Goal: Information Seeking & Learning: Compare options

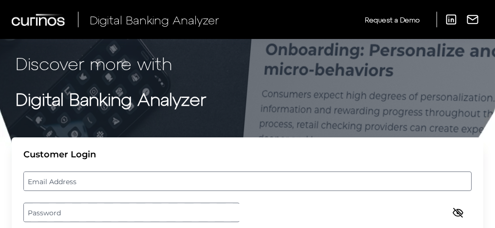
click at [305, 173] on label "Email Address" at bounding box center [247, 182] width 447 height 18
click at [305, 172] on input "email" at bounding box center [247, 181] width 448 height 19
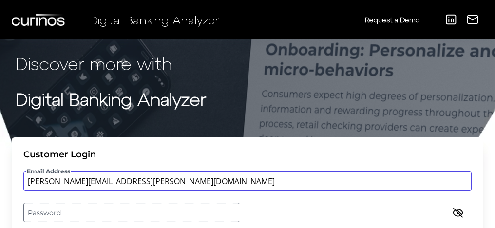
type input "[PERSON_NAME][EMAIL_ADDRESS][PERSON_NAME][DOMAIN_NAME]"
click at [314, 204] on label "Password" at bounding box center [247, 213] width 447 height 18
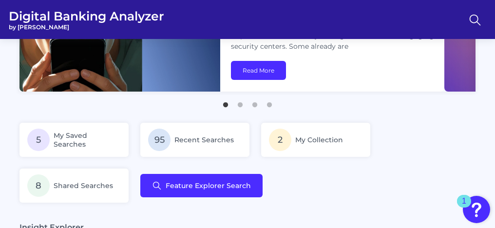
scroll to position [92, 0]
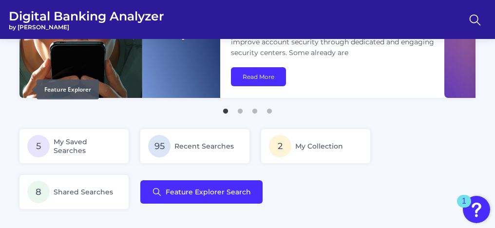
click at [0, 0] on icon at bounding box center [0, 0] width 0 height 0
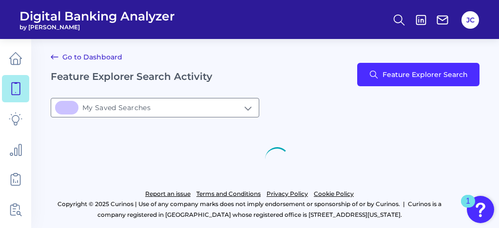
type input "5My Saved Searches"
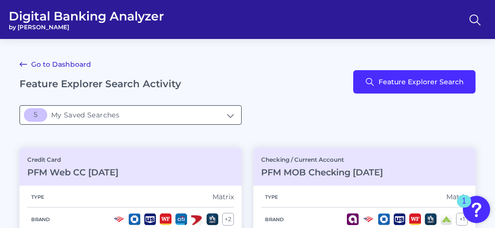
click at [96, 114] on input "5My Saved Searches" at bounding box center [130, 115] width 221 height 19
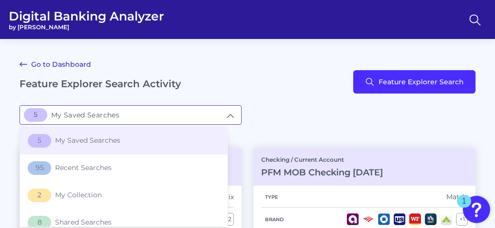
click at [296, 112] on div "5My Saved Searches 5 My Saved Searches 5 My Saved Searches 95 Recent Searches 2…" at bounding box center [247, 114] width 456 height 19
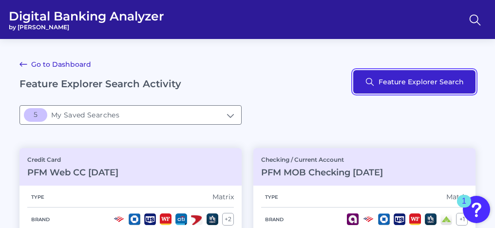
click at [379, 75] on button "Feature Explorer Search" at bounding box center [414, 81] width 122 height 23
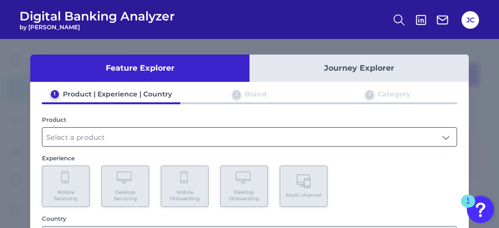
click at [92, 142] on input "text" at bounding box center [249, 137] width 414 height 19
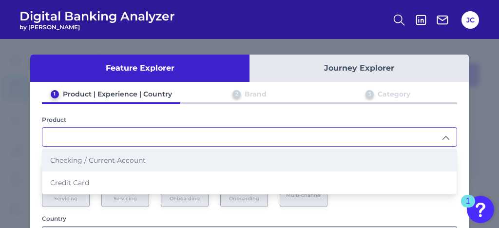
click at [86, 165] on li "Checking / Current Account" at bounding box center [249, 160] width 414 height 22
type input "Checking / Current Account"
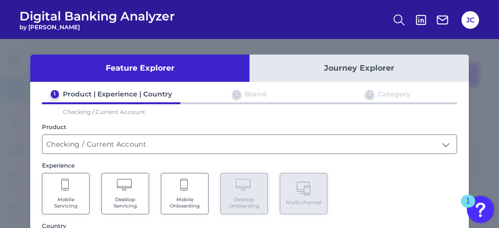
click at [74, 188] on Servicing "Mobile Servicing" at bounding box center [66, 193] width 48 height 41
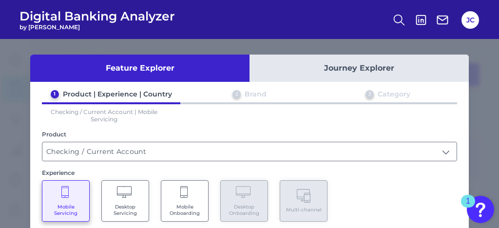
drag, startPoint x: 495, startPoint y: 140, endPoint x: 397, endPoint y: 169, distance: 102.4
click at [482, 159] on div "Feature Explorer Journey Explorer 1 Product | Experience | Country 2 Brand 3 Ca…" at bounding box center [249, 133] width 499 height 189
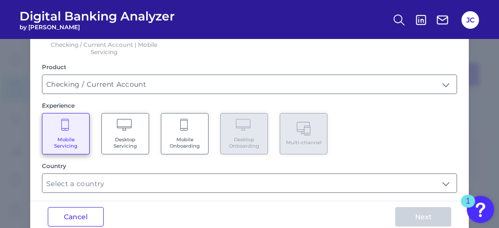
drag, startPoint x: 411, startPoint y: 207, endPoint x: 345, endPoint y: 186, distance: 69.5
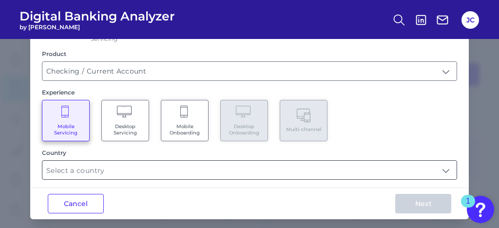
drag, startPoint x: 315, startPoint y: 161, endPoint x: 312, endPoint y: 168, distance: 7.2
click at [315, 161] on input "text" at bounding box center [249, 170] width 414 height 19
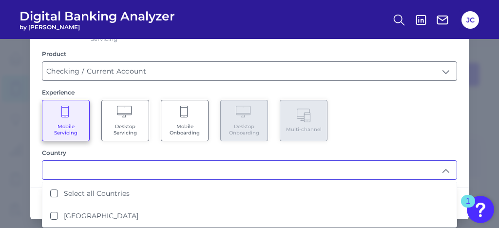
click at [312, 168] on input "text" at bounding box center [249, 170] width 414 height 19
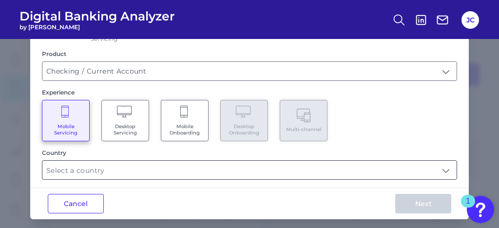
click at [287, 175] on input "text" at bounding box center [249, 170] width 414 height 19
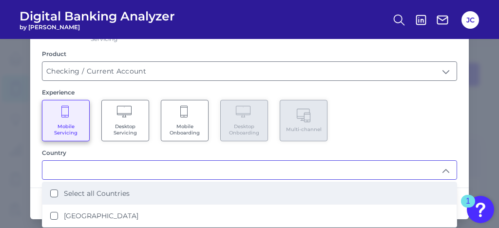
click at [209, 192] on li "Select all Countries" at bounding box center [249, 193] width 414 height 22
type input "Select all Countries"
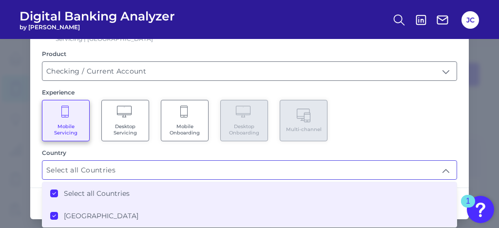
scroll to position [85, 0]
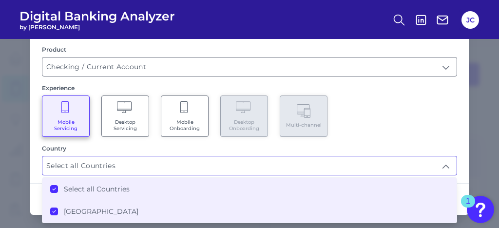
drag, startPoint x: 419, startPoint y: 126, endPoint x: 416, endPoint y: 174, distance: 48.3
click at [418, 131] on div "Mobile Servicing Desktop Servicing Mobile Onboarding Desktop Onboarding Multi-c…" at bounding box center [249, 116] width 415 height 41
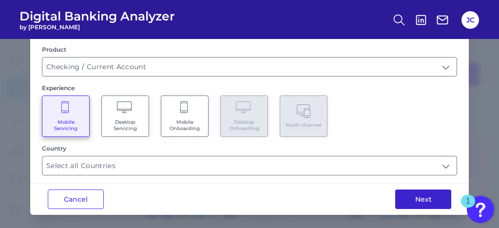
click at [425, 194] on button "Next" at bounding box center [423, 199] width 56 height 19
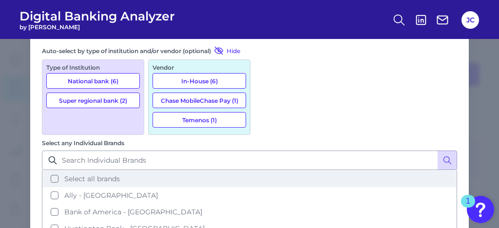
click at [264, 171] on button "Select all brands" at bounding box center [249, 179] width 413 height 17
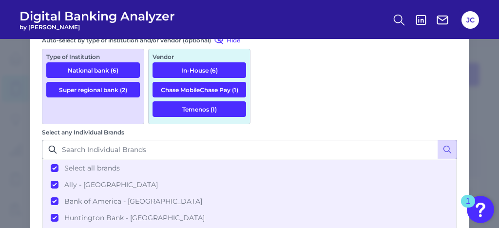
drag, startPoint x: 457, startPoint y: 144, endPoint x: 462, endPoint y: 194, distance: 50.5
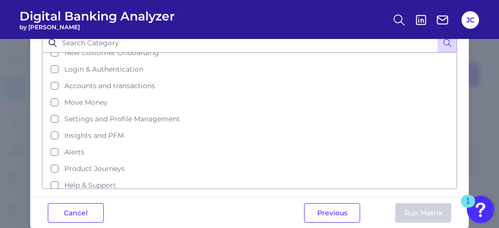
scroll to position [0, 0]
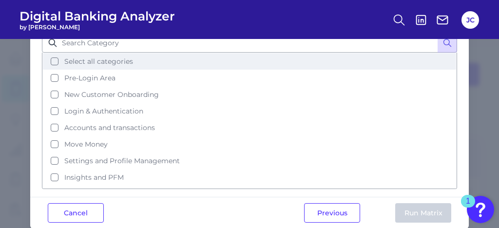
click at [98, 57] on span "Select all categories" at bounding box center [98, 61] width 69 height 9
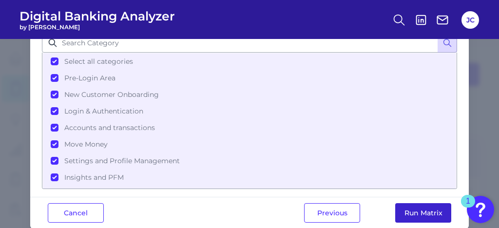
click at [398, 203] on button "Run Matrix" at bounding box center [423, 212] width 56 height 19
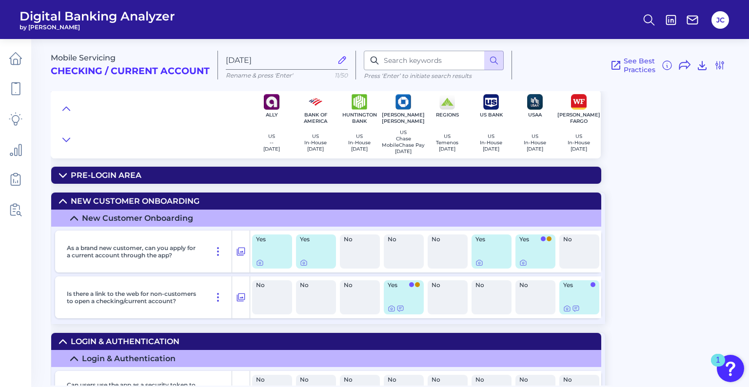
click at [495, 180] on summary "Pre-Login Area" at bounding box center [326, 175] width 550 height 17
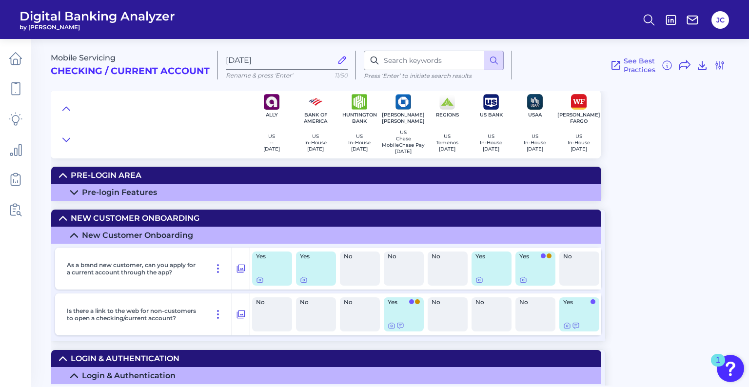
click at [495, 196] on div "Mobile Servicing Checking / Current Account Aug 22 2025 Rename & press 'Enter' …" at bounding box center [400, 209] width 698 height 354
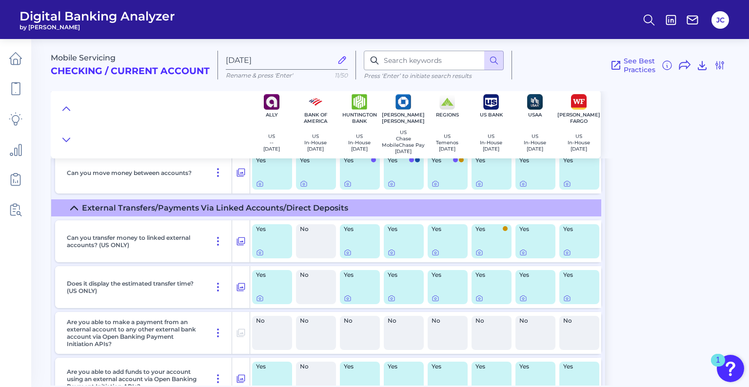
scroll to position [6926, 0]
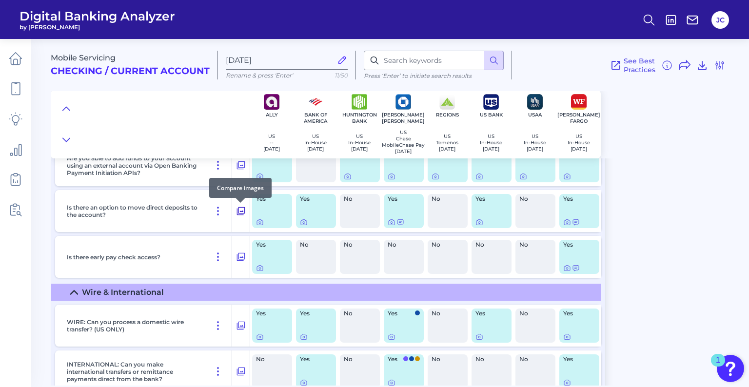
click at [244, 211] on icon at bounding box center [241, 211] width 10 height 12
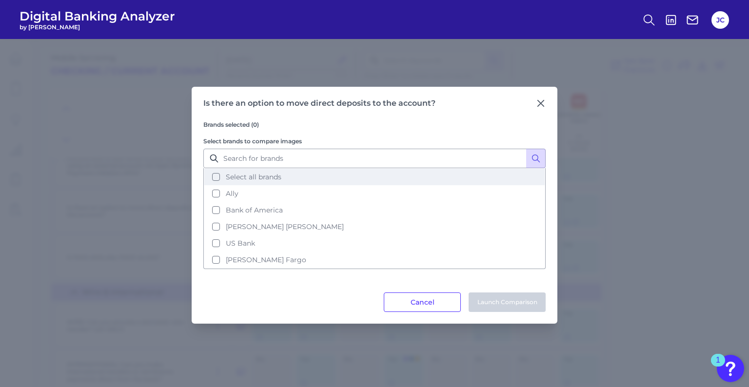
click at [244, 177] on span "Select all brands" at bounding box center [254, 177] width 56 height 9
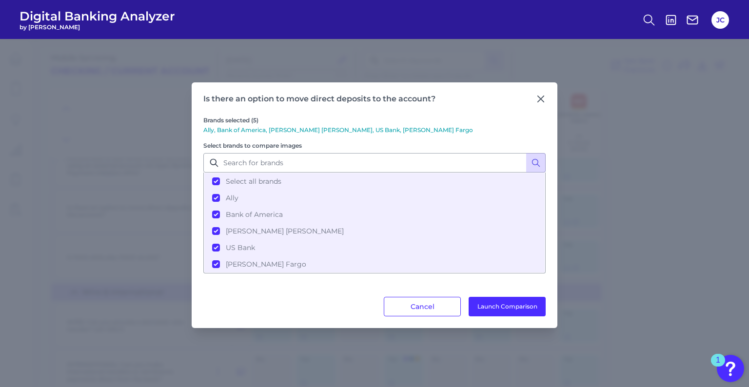
click at [493, 228] on button "Launch Comparison" at bounding box center [506, 306] width 77 height 19
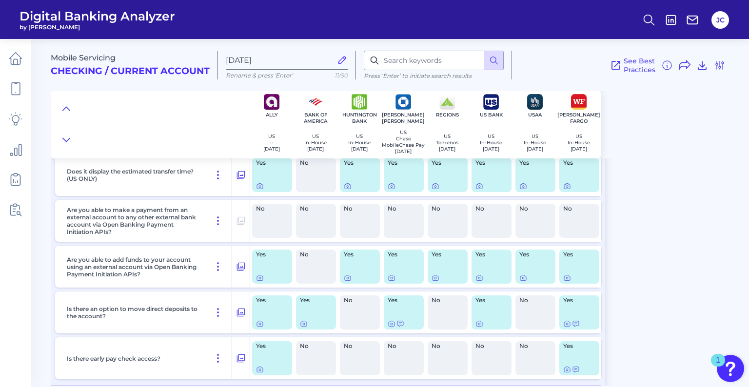
drag, startPoint x: 680, startPoint y: 273, endPoint x: 669, endPoint y: 233, distance: 40.9
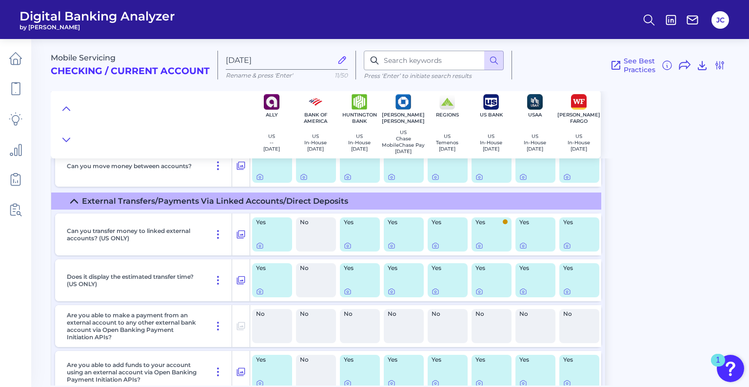
scroll to position [6707, 0]
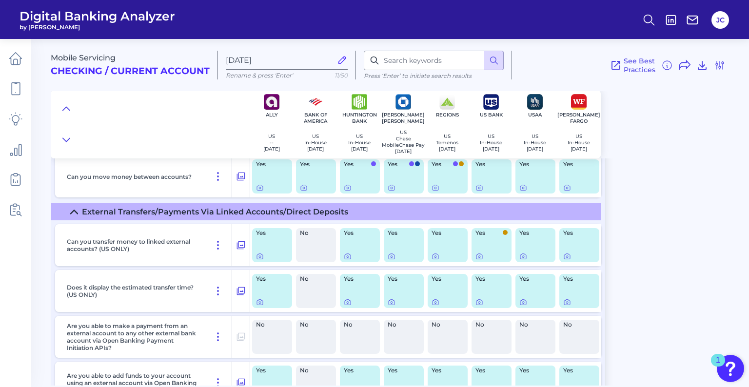
drag, startPoint x: 641, startPoint y: 256, endPoint x: 644, endPoint y: 243, distance: 13.6
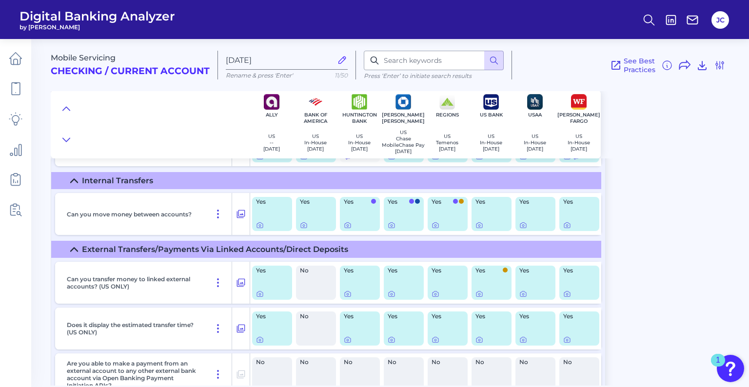
drag, startPoint x: 663, startPoint y: 280, endPoint x: 659, endPoint y: 251, distance: 29.0
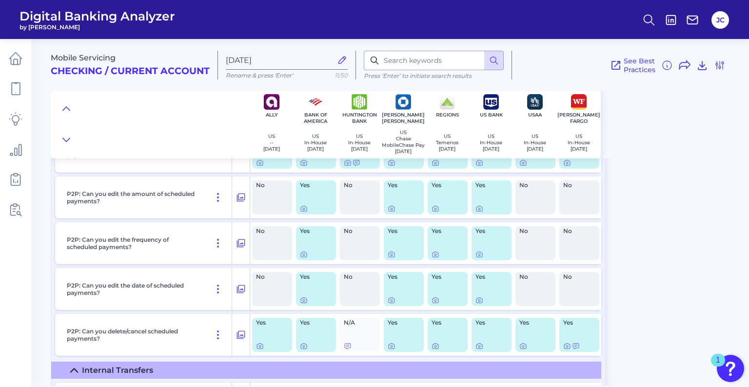
drag, startPoint x: 640, startPoint y: 314, endPoint x: 642, endPoint y: 266, distance: 47.8
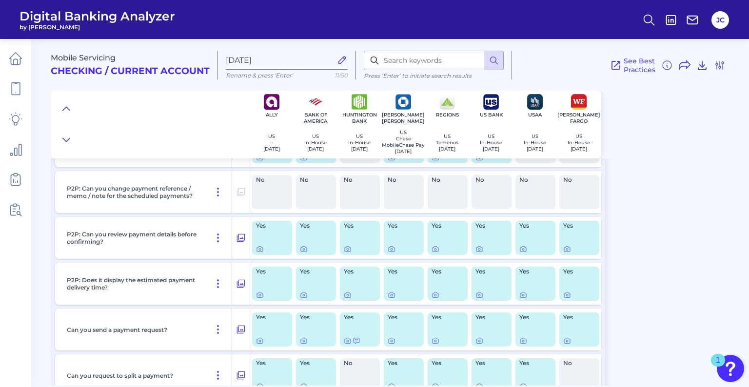
drag, startPoint x: 636, startPoint y: 289, endPoint x: 642, endPoint y: 242, distance: 47.8
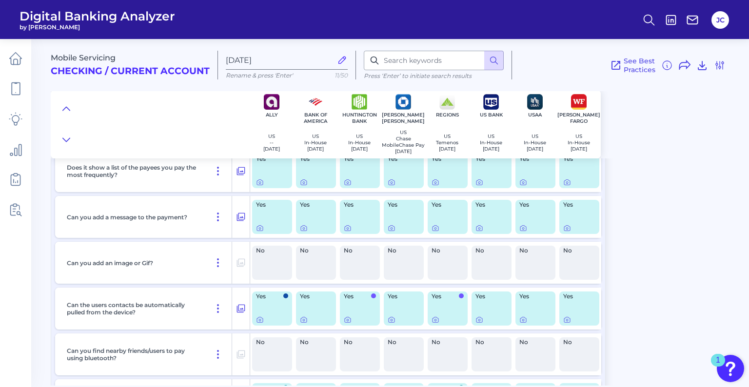
drag, startPoint x: 641, startPoint y: 251, endPoint x: 644, endPoint y: 207, distance: 44.4
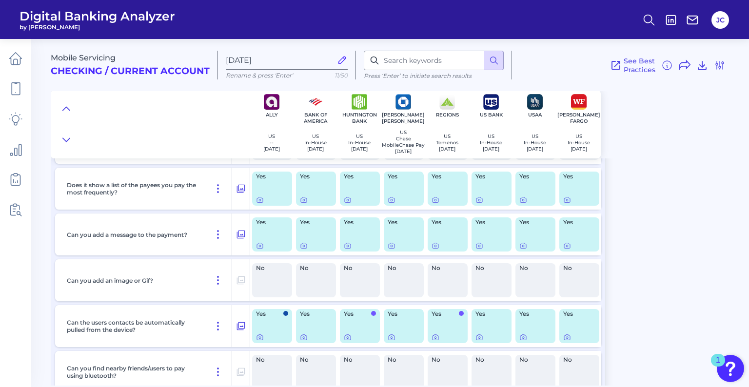
scroll to position [6713, 0]
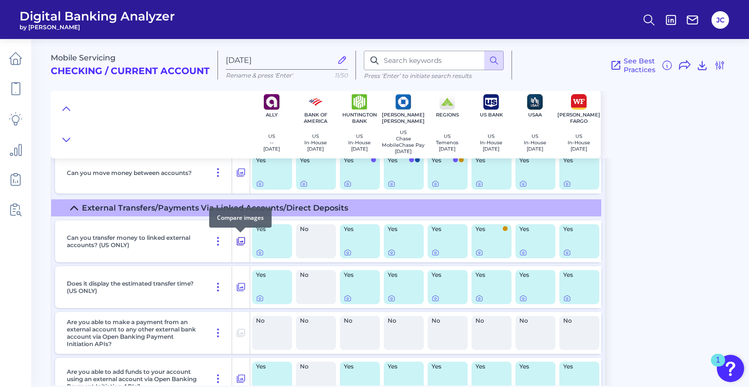
click at [243, 228] on icon at bounding box center [241, 241] width 10 height 12
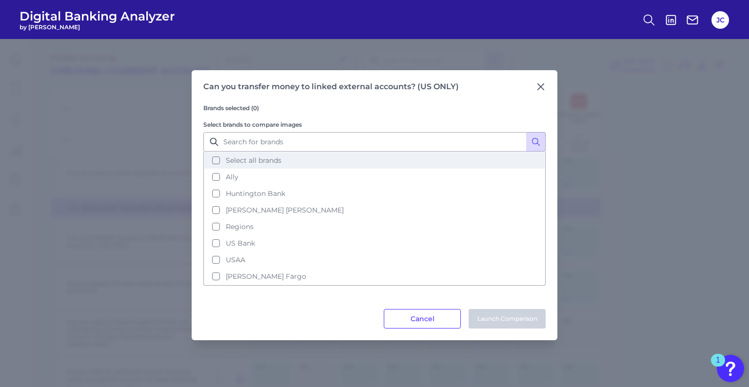
click at [248, 168] on button "Select all brands" at bounding box center [374, 160] width 340 height 17
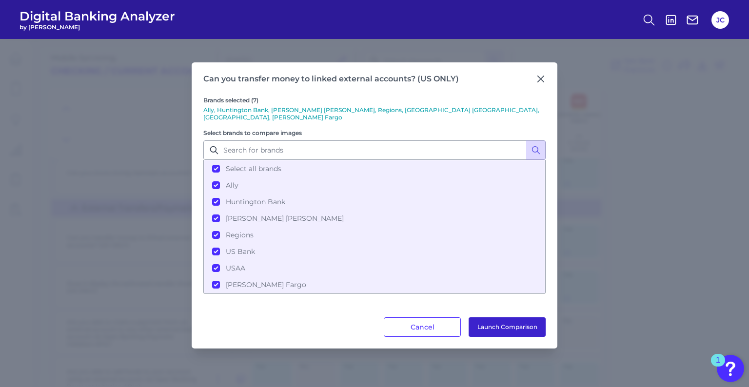
click at [495, 228] on button "Launch Comparison" at bounding box center [506, 326] width 77 height 19
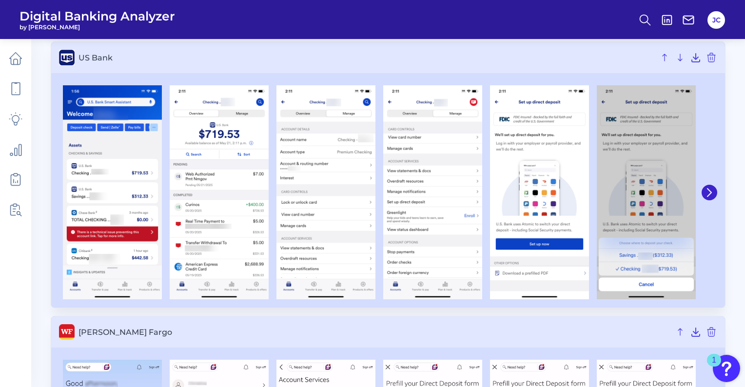
scroll to position [872, 0]
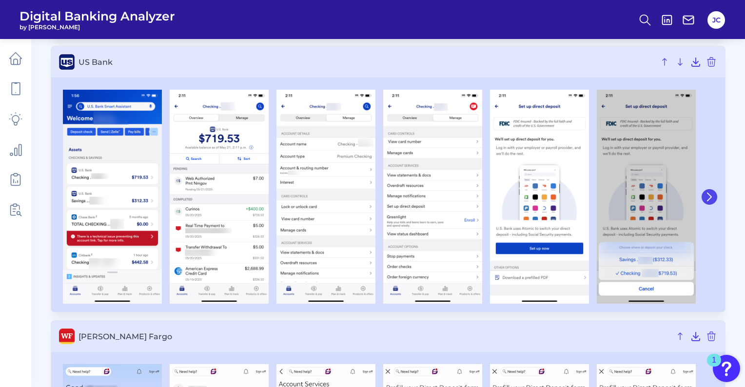
click at [712, 198] on icon at bounding box center [709, 197] width 9 height 9
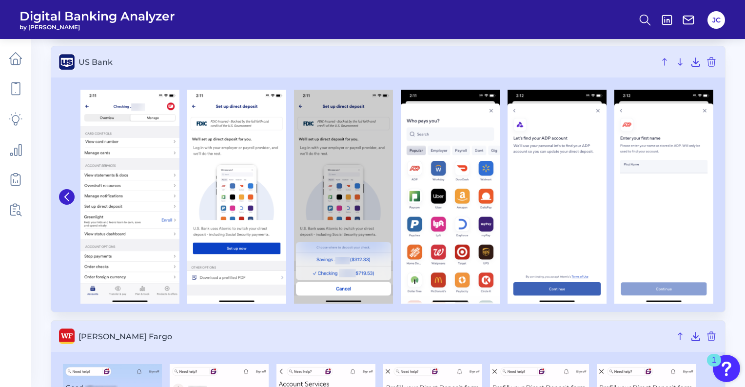
scroll to position [1079, 0]
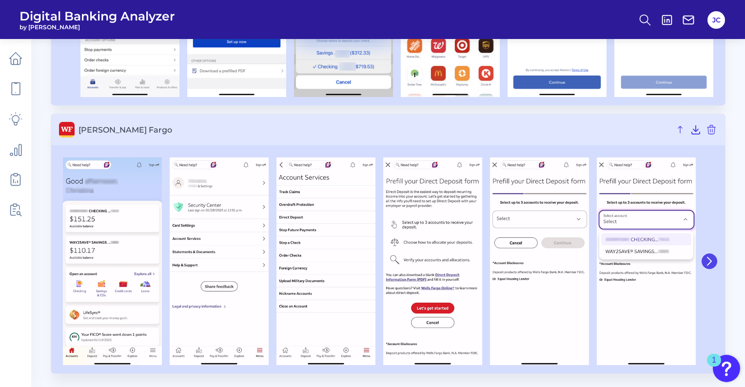
click at [709, 261] on icon at bounding box center [709, 261] width 9 height 9
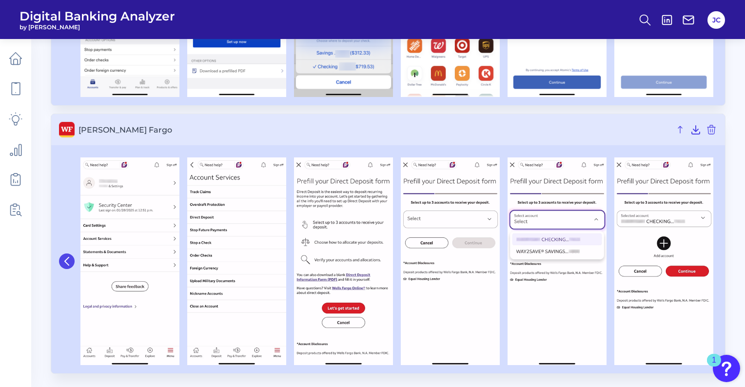
click at [69, 261] on icon at bounding box center [66, 261] width 9 height 9
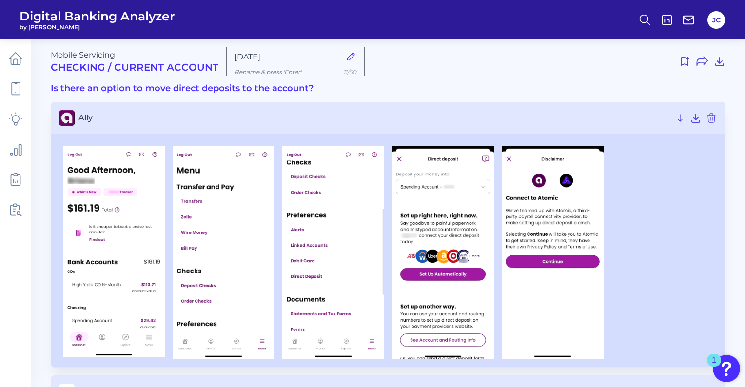
scroll to position [6, 0]
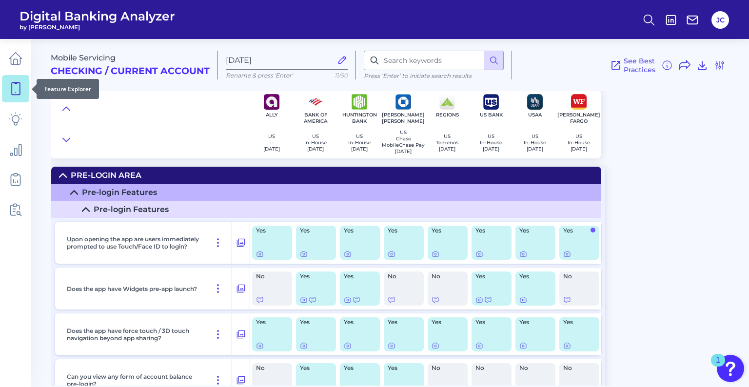
click at [13, 90] on icon at bounding box center [16, 89] width 14 height 14
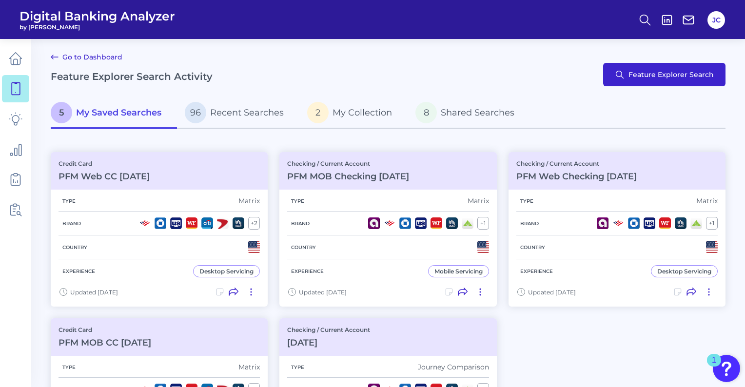
click at [622, 86] on div "Go to Dashboard Feature Explorer Search Activity Feature Explorer Search" at bounding box center [388, 74] width 674 height 47
click at [623, 80] on button "Feature Explorer Search" at bounding box center [664, 74] width 122 height 23
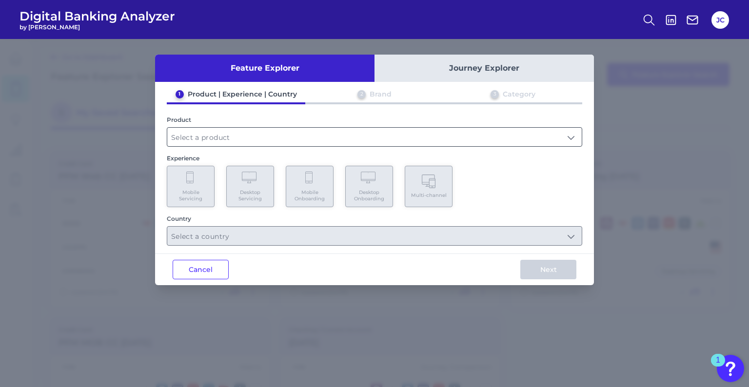
click at [242, 135] on input "text" at bounding box center [374, 137] width 414 height 19
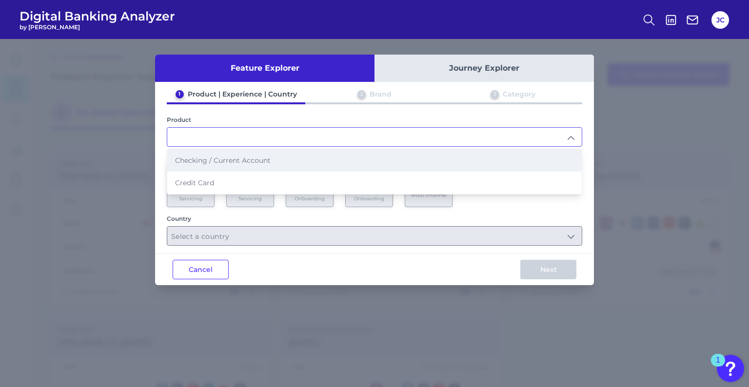
click at [205, 162] on span "Checking / Current Account" at bounding box center [223, 160] width 96 height 9
type input "Checking / Current Account"
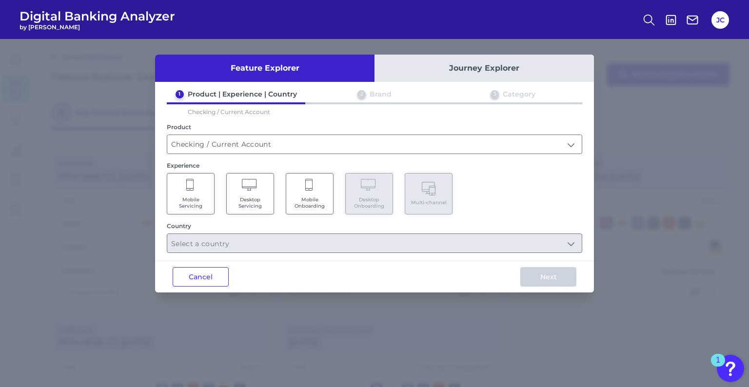
click at [305, 194] on Onboarding "Mobile Onboarding" at bounding box center [310, 193] width 48 height 41
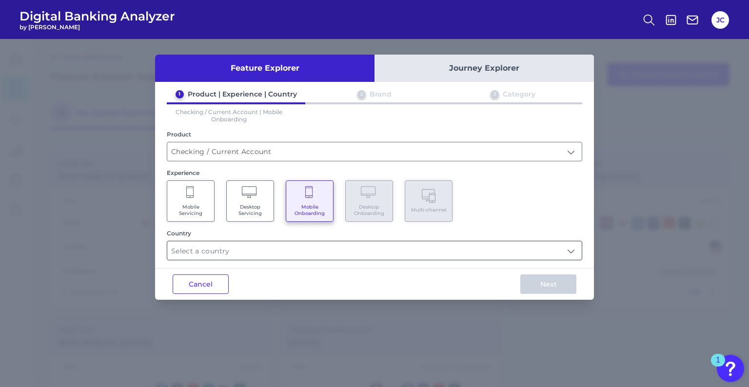
click at [427, 255] on input "text" at bounding box center [374, 250] width 414 height 19
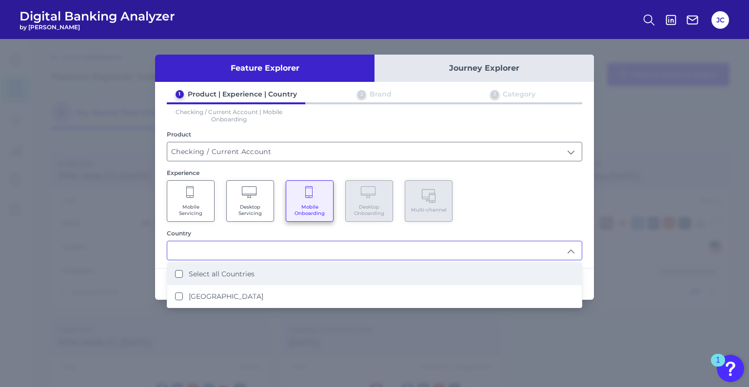
click at [240, 275] on label "Select all Countries" at bounding box center [222, 274] width 66 height 9
type input "Select all Countries"
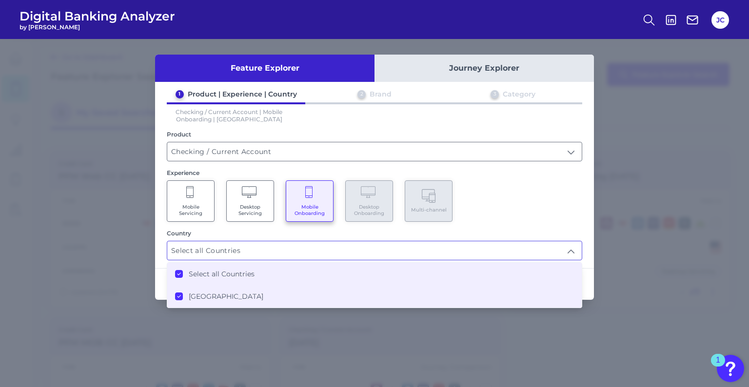
click at [519, 216] on div "Mobile Servicing Desktop Servicing Mobile Onboarding Desktop Onboarding Multi-c…" at bounding box center [374, 200] width 415 height 41
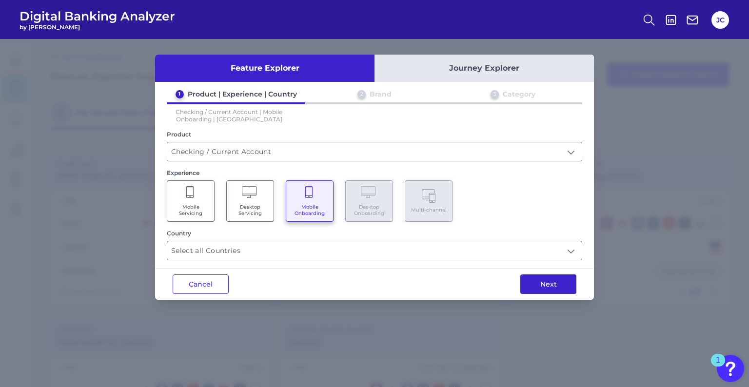
click at [568, 283] on button "Next" at bounding box center [548, 283] width 56 height 19
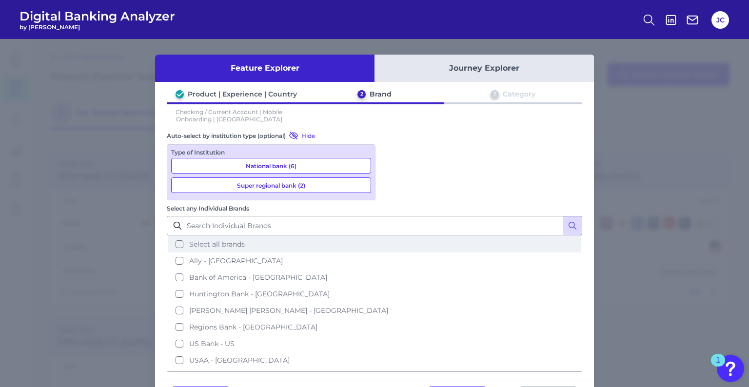
click at [245, 240] on span "Select all brands" at bounding box center [217, 244] width 56 height 9
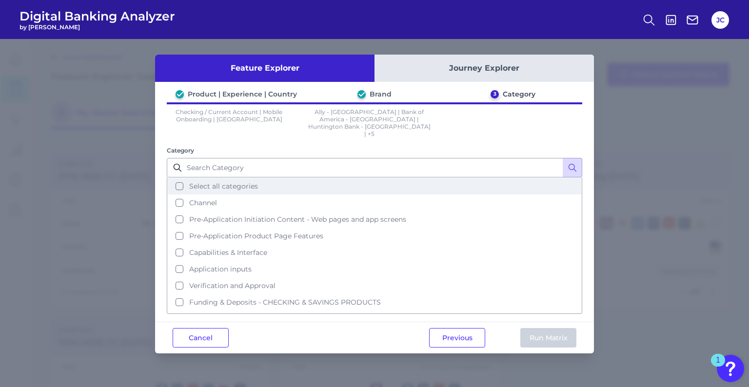
click at [236, 182] on span "Select all categories" at bounding box center [223, 186] width 69 height 9
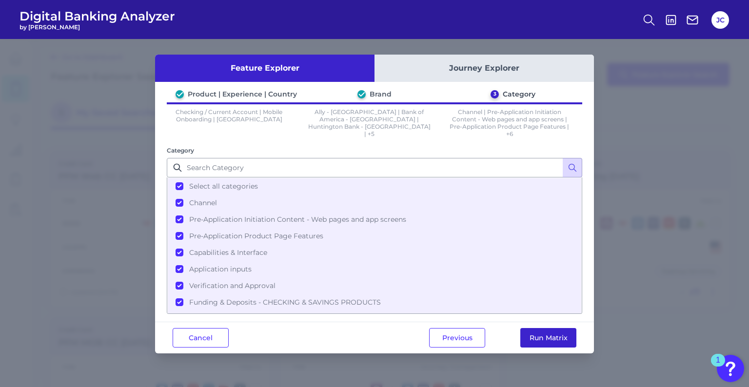
click at [567, 338] on button "Run Matrix" at bounding box center [548, 337] width 56 height 19
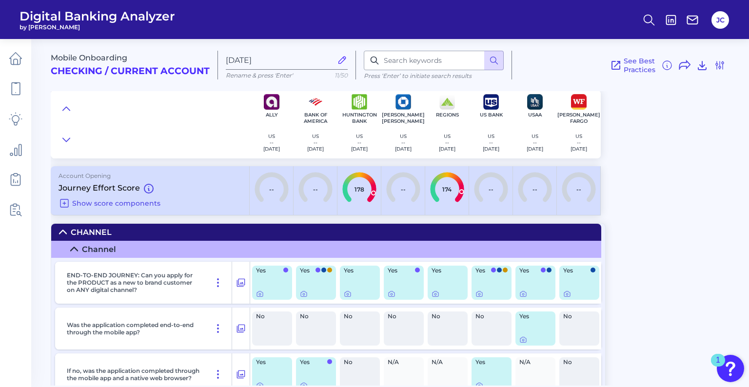
click at [657, 226] on div "Mobile Onboarding Checking / Current Account Aug 22 2025 Rename & press 'Enter'…" at bounding box center [400, 209] width 698 height 354
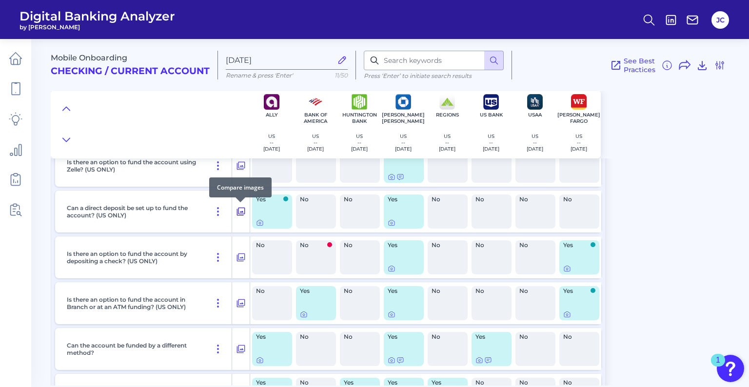
click at [238, 211] on icon at bounding box center [241, 212] width 10 height 12
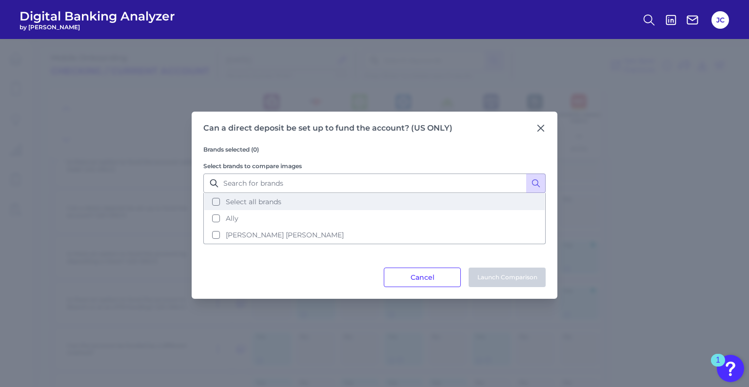
click at [330, 201] on button "Select all brands" at bounding box center [374, 201] width 340 height 17
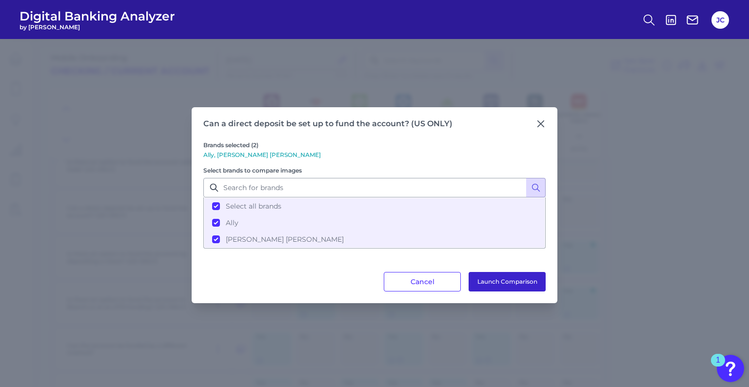
click at [511, 290] on div "Can a direct deposit be set up to fund the account? (US ONLY) Brands selected (…" at bounding box center [375, 205] width 366 height 196
click at [499, 283] on button "Launch Comparison" at bounding box center [506, 281] width 77 height 19
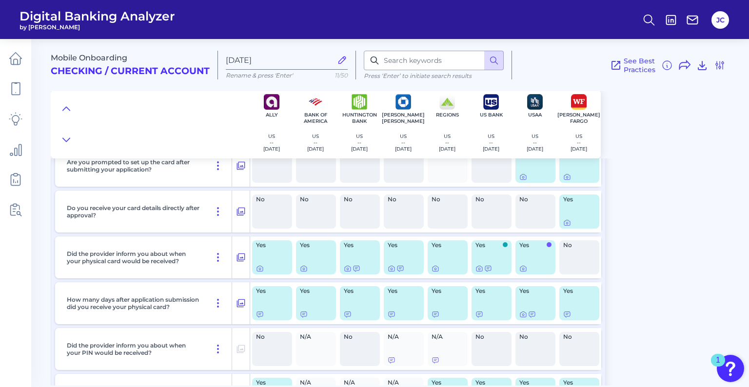
scroll to position [7694, 0]
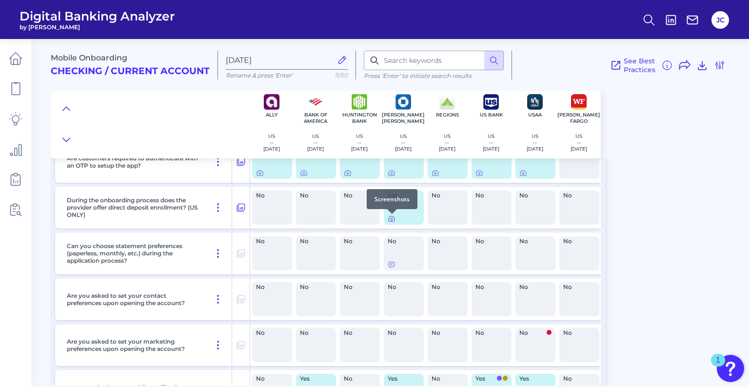
click at [394, 219] on icon at bounding box center [391, 219] width 8 height 8
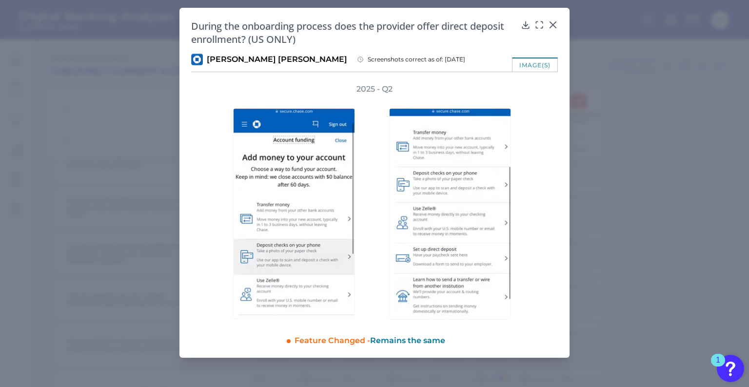
drag, startPoint x: 551, startPoint y: 195, endPoint x: 608, endPoint y: 199, distance: 57.7
click at [552, 195] on div "2025 - Q2" at bounding box center [374, 202] width 366 height 236
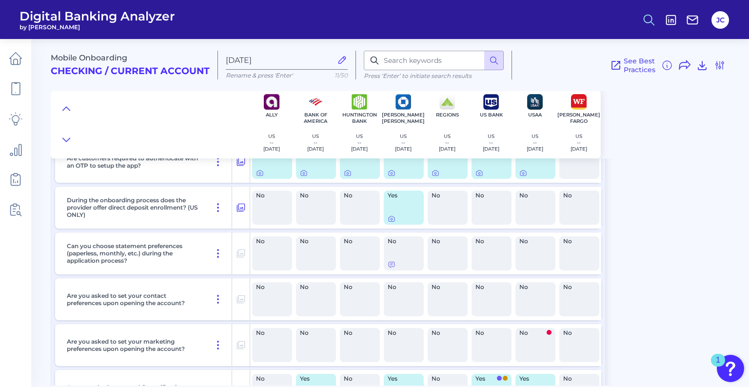
scroll to position [5580, 0]
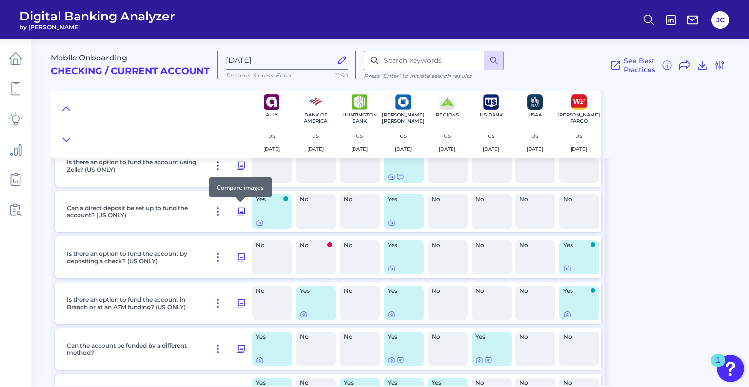
click at [241, 212] on icon at bounding box center [241, 212] width 10 height 12
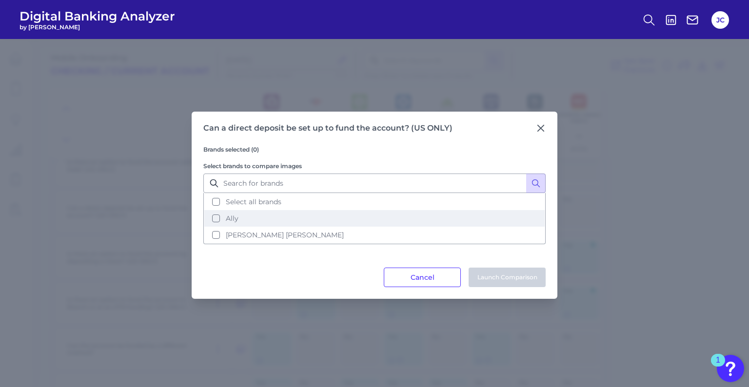
click at [261, 202] on span "Select all brands" at bounding box center [254, 201] width 56 height 9
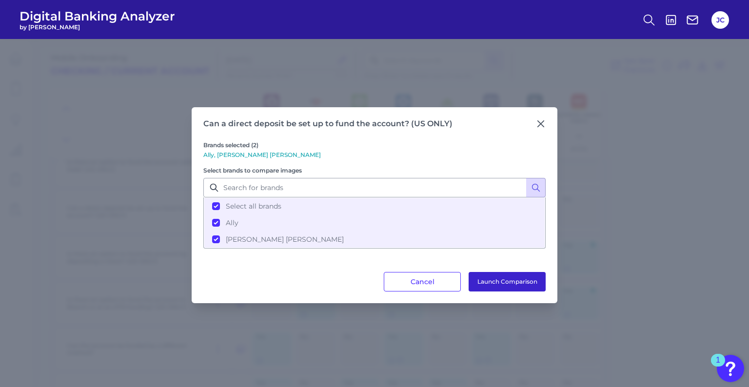
click at [494, 281] on button "Launch Comparison" at bounding box center [506, 281] width 77 height 19
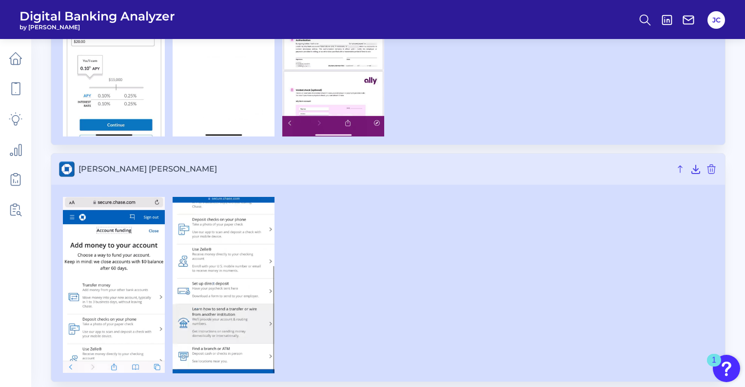
scroll to position [232, 0]
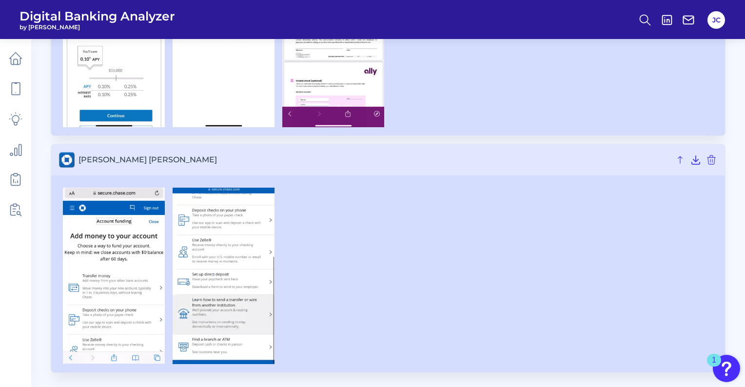
drag, startPoint x: 421, startPoint y: 258, endPoint x: 417, endPoint y: 292, distance: 34.3
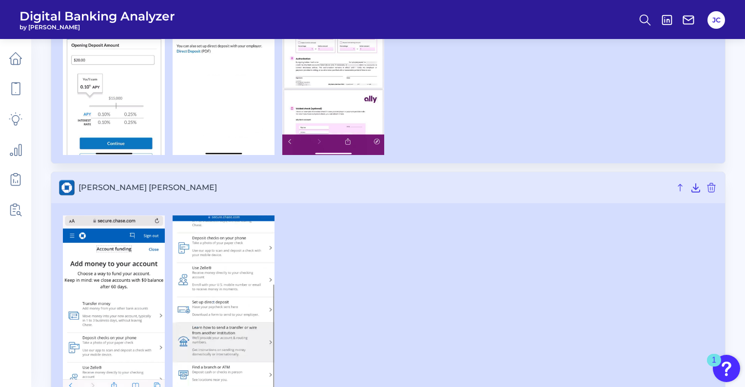
drag, startPoint x: 449, startPoint y: 275, endPoint x: 449, endPoint y: 255, distance: 20.5
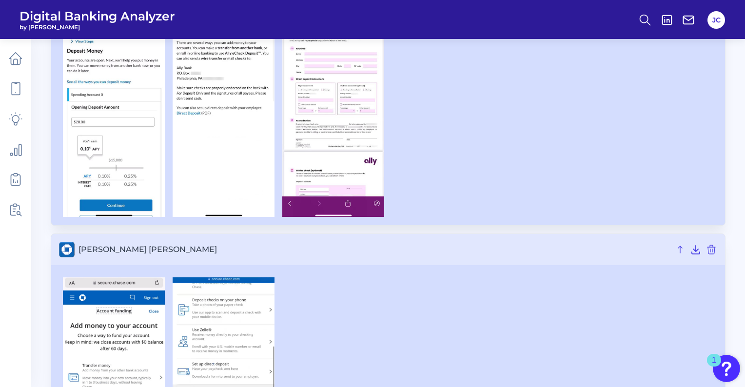
scroll to position [0, 0]
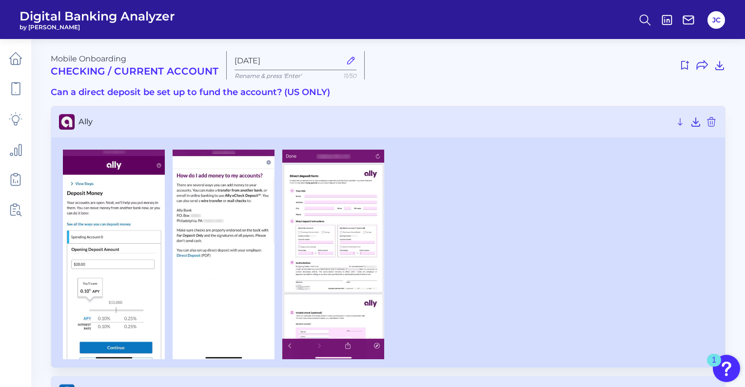
drag, startPoint x: 482, startPoint y: 201, endPoint x: 503, endPoint y: 94, distance: 108.7
drag, startPoint x: 428, startPoint y: 212, endPoint x: 468, endPoint y: 208, distance: 40.2
click at [428, 212] on div at bounding box center [388, 255] width 658 height 210
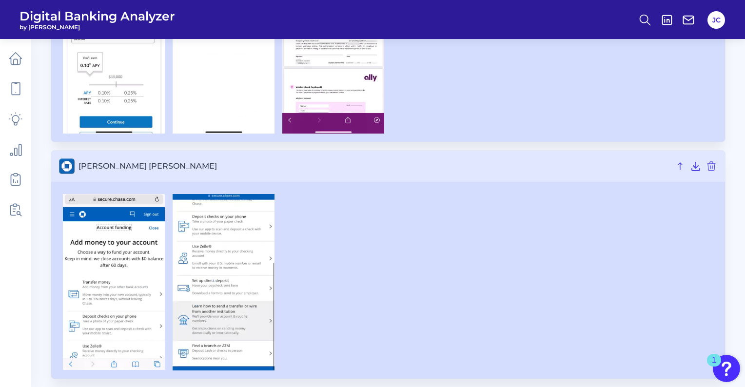
scroll to position [228, 0]
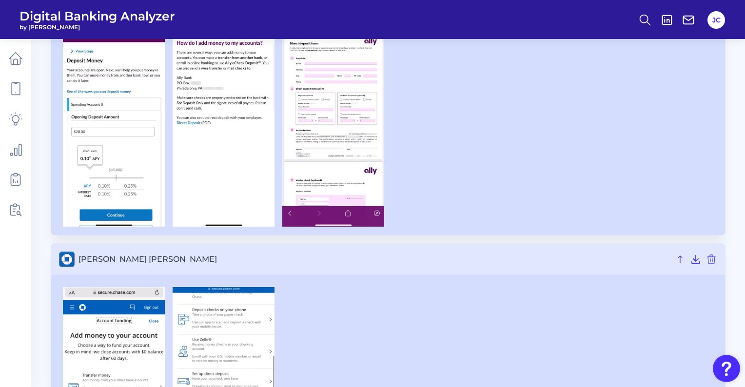
scroll to position [232, 0]
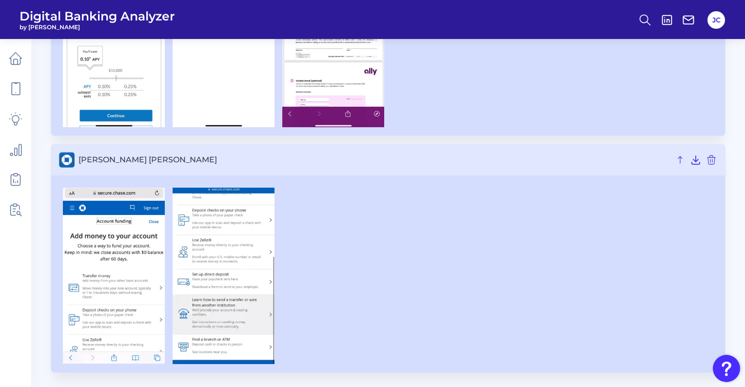
drag, startPoint x: 628, startPoint y: 262, endPoint x: 624, endPoint y: 270, distance: 8.5
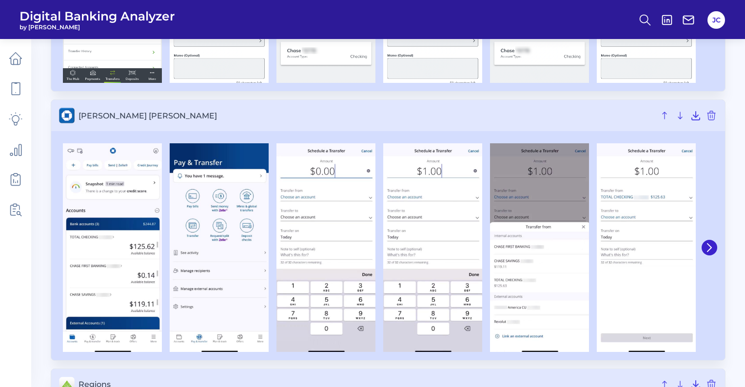
scroll to position [660, 0]
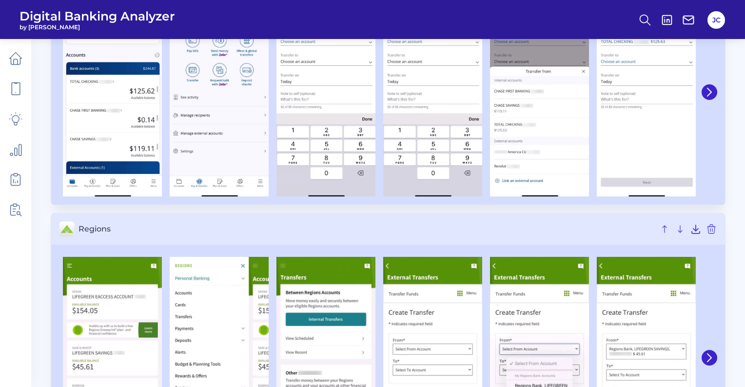
drag, startPoint x: 745, startPoint y: 93, endPoint x: 748, endPoint y: 290, distance: 197.4
click at [745, 290] on html "Digital Banking Analyzer by Curinos JC Mobile Servicing Checking / Current Acco…" at bounding box center [372, 314] width 745 height 1949
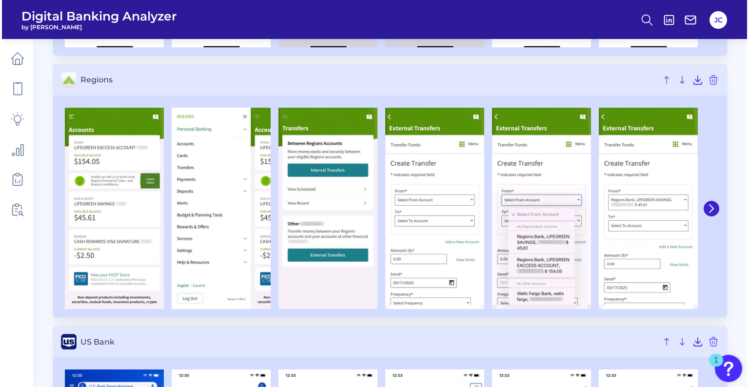
scroll to position [0, 0]
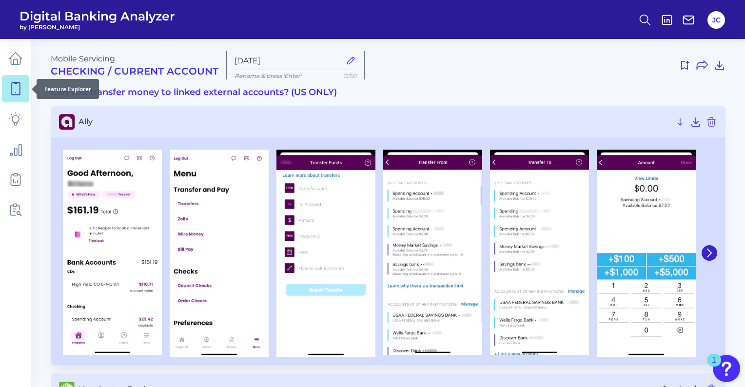
click at [8, 98] on link at bounding box center [15, 88] width 27 height 27
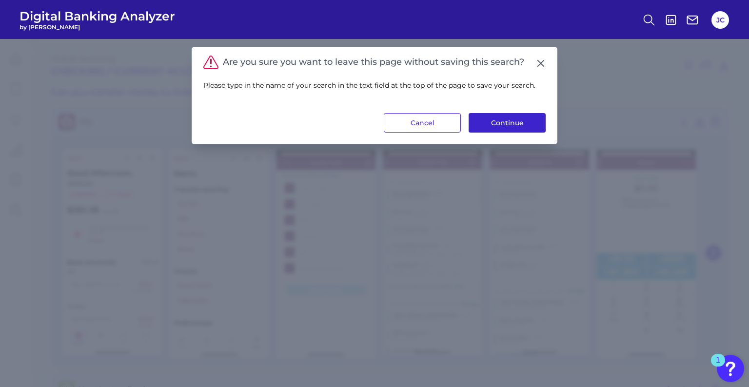
click at [497, 120] on button "Continue" at bounding box center [506, 122] width 77 height 19
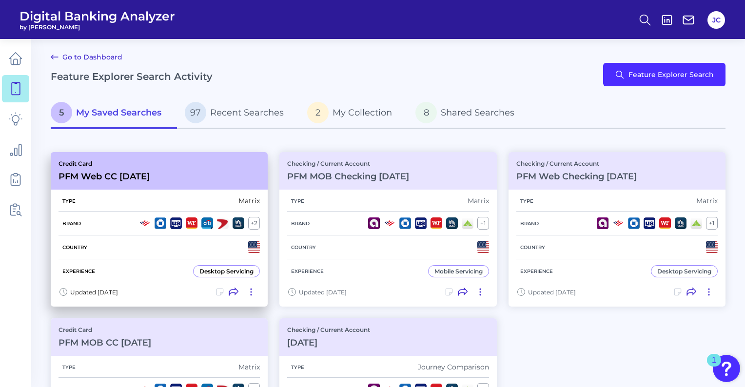
click at [194, 177] on div "Credit Card PFM Web CC 12/19/23" at bounding box center [159, 171] width 217 height 38
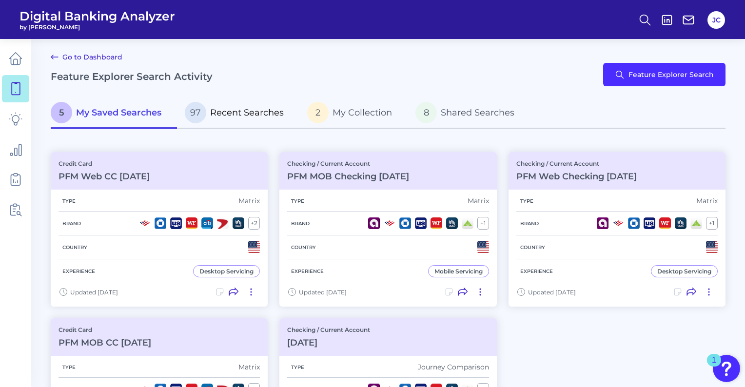
click at [224, 116] on span "Recent Searches" at bounding box center [247, 112] width 74 height 11
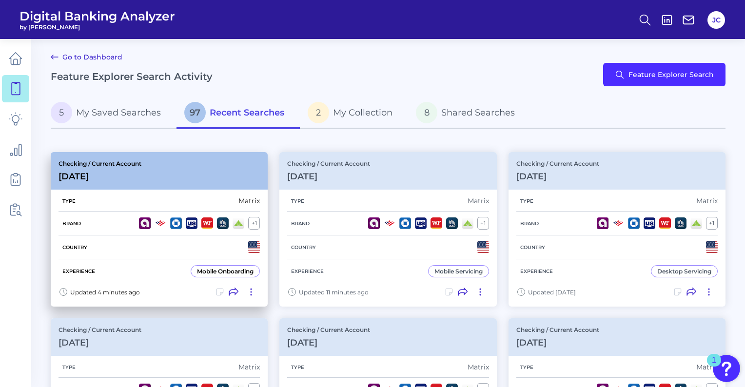
click at [187, 172] on div "Checking / Current Account Aug 22 2025" at bounding box center [159, 171] width 217 height 38
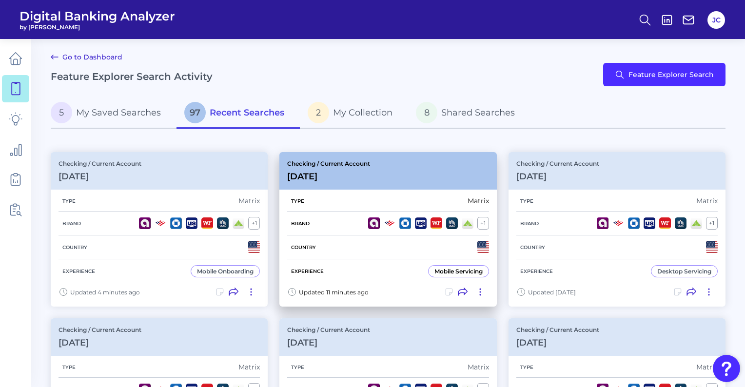
click at [361, 161] on p "Checking / Current Account" at bounding box center [328, 163] width 83 height 7
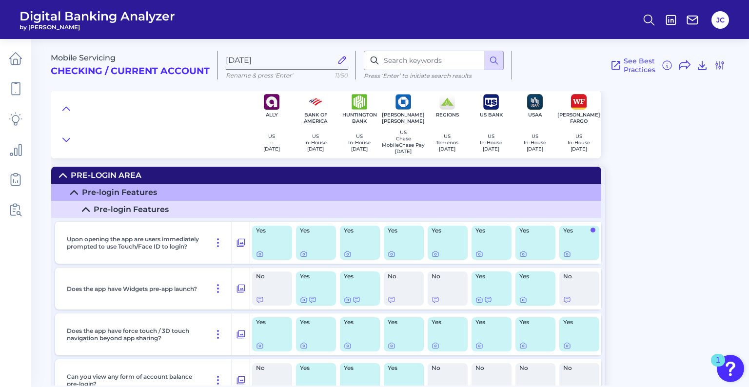
click at [663, 173] on div "Mobile Servicing Checking / Current Account Aug 22 2025 Rename & press 'Enter' …" at bounding box center [400, 209] width 698 height 354
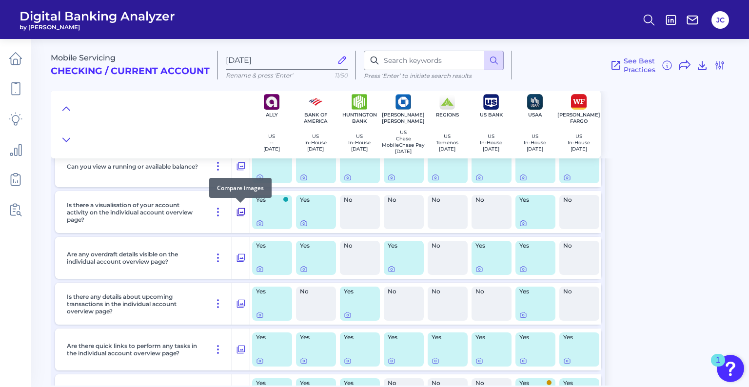
click at [240, 215] on icon at bounding box center [241, 212] width 10 height 12
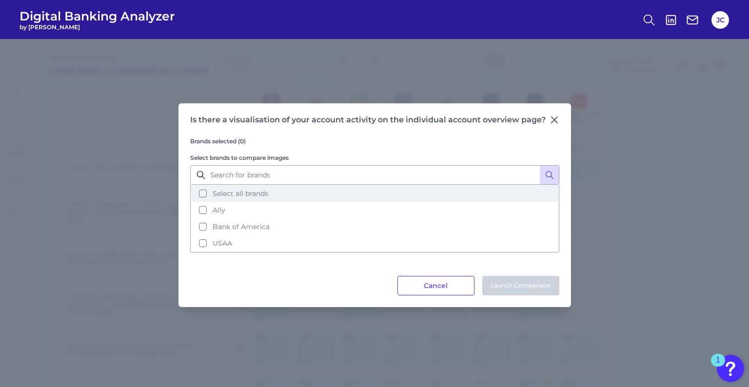
click at [251, 195] on span "Select all brands" at bounding box center [240, 193] width 56 height 9
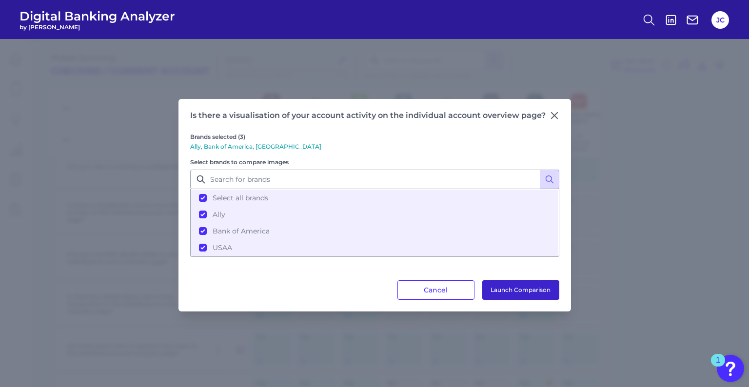
click at [517, 295] on button "Launch Comparison" at bounding box center [520, 289] width 77 height 19
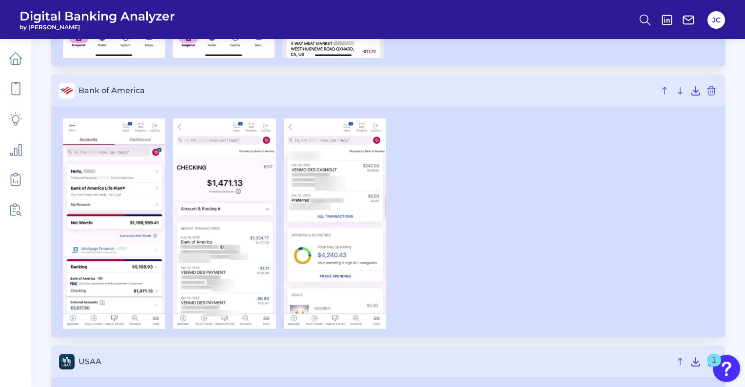
drag, startPoint x: 549, startPoint y: 244, endPoint x: 546, endPoint y: 270, distance: 26.5
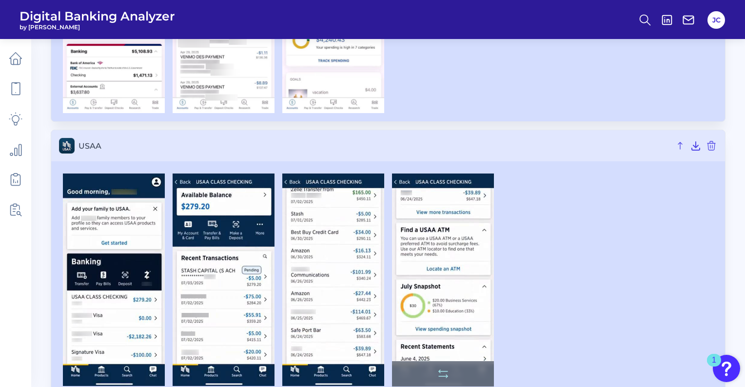
drag, startPoint x: 495, startPoint y: 244, endPoint x: 490, endPoint y: 312, distance: 68.9
